Goal: Communication & Community: Answer question/provide support

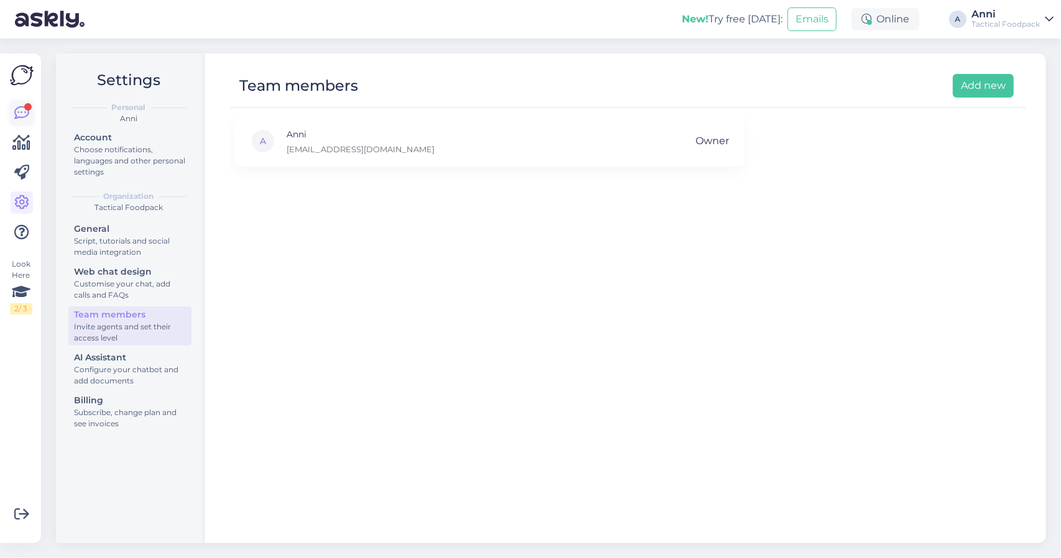
click at [19, 109] on icon at bounding box center [21, 113] width 15 height 15
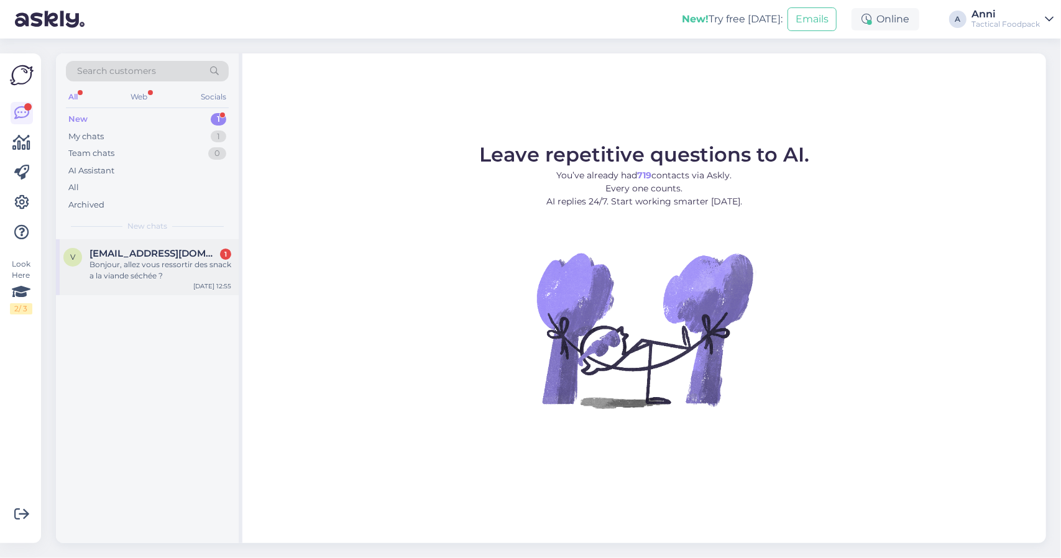
click at [133, 259] on div "Bonjour, allez vous ressortir des snack a la viande séchée ?" at bounding box center [161, 270] width 142 height 22
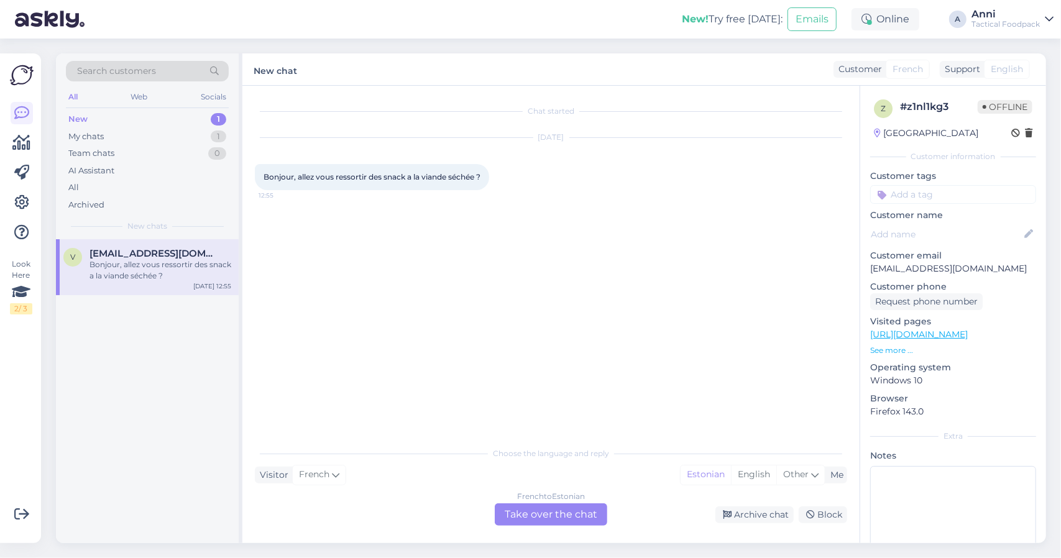
click at [558, 512] on div "French to Estonian Take over the chat" at bounding box center [551, 515] width 113 height 22
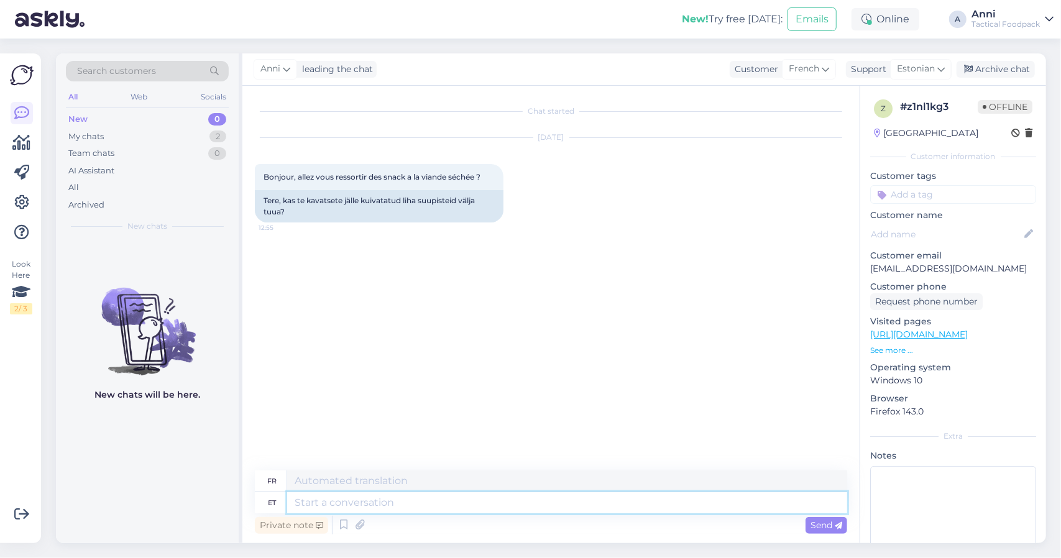
click at [357, 502] on textarea at bounding box center [567, 502] width 560 height 21
type textarea "Tere,"
type textarea "Bonjour,"
type textarea "Tere, hetkel"
type textarea "Bonjour, pour le moment"
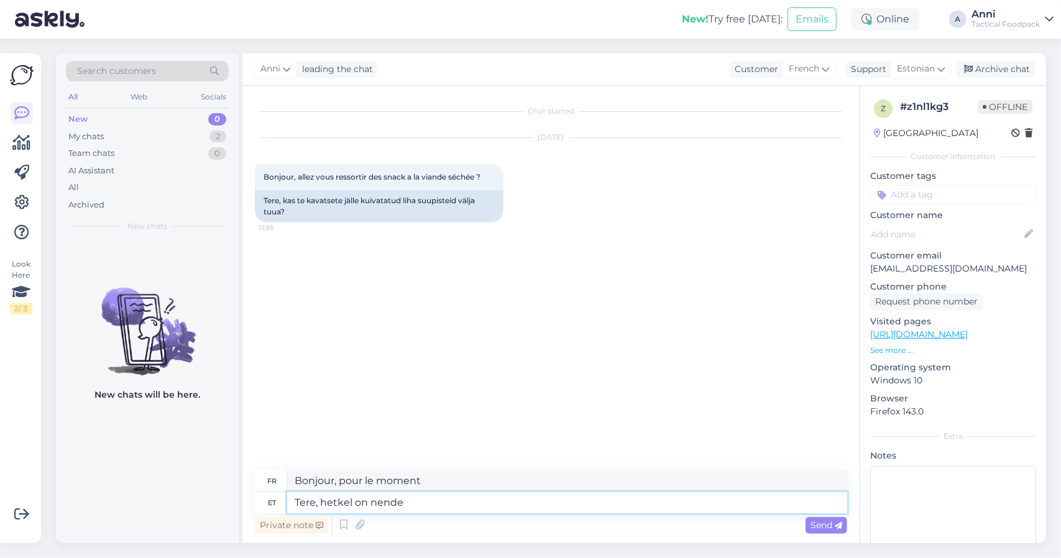
type textarea "Tere, hetkel on nende"
type textarea "Bonjour, en ce moment leur"
type textarea "Tere, hetkel on nende tootmine"
type textarea "Bonjour, ils sont actuellement en production."
type textarea "Tere, hetkel on nende tootmine lõpetatud"
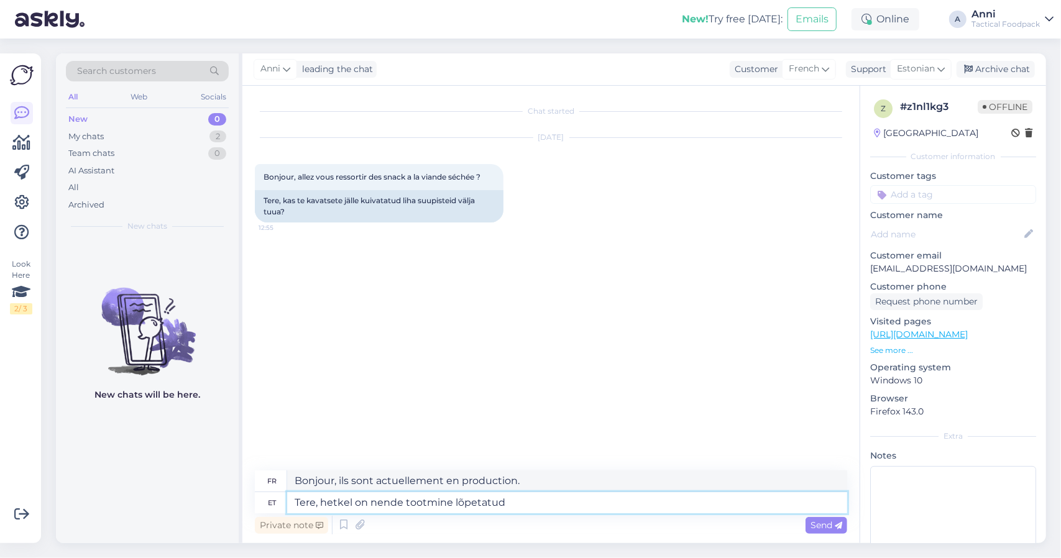
type textarea "Bonjour, ils sont actuellement arrêtés."
type textarea "Tere, hetkel on nende tootmine lõpetatud."
type textarea "Bonjour, leur production est actuellement arrêtée."
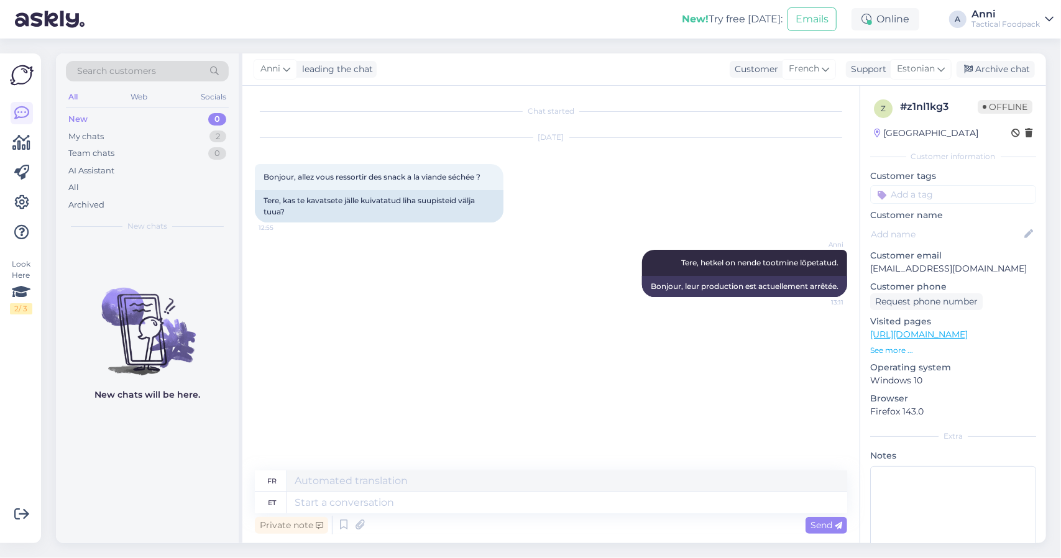
click at [1007, 79] on div "[PERSON_NAME] leading the chat Customer French Support Estonian Archive chat" at bounding box center [644, 69] width 804 height 32
